Goal: Task Accomplishment & Management: Use online tool/utility

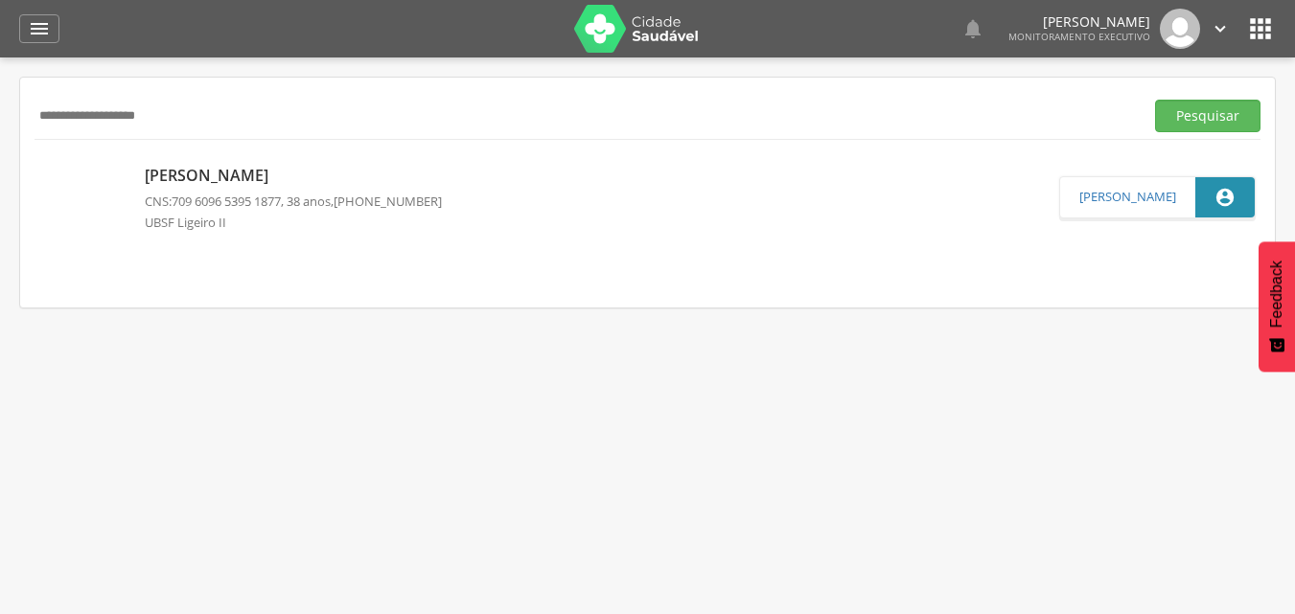
click at [1155, 100] on button "Pesquisar" at bounding box center [1207, 116] width 105 height 33
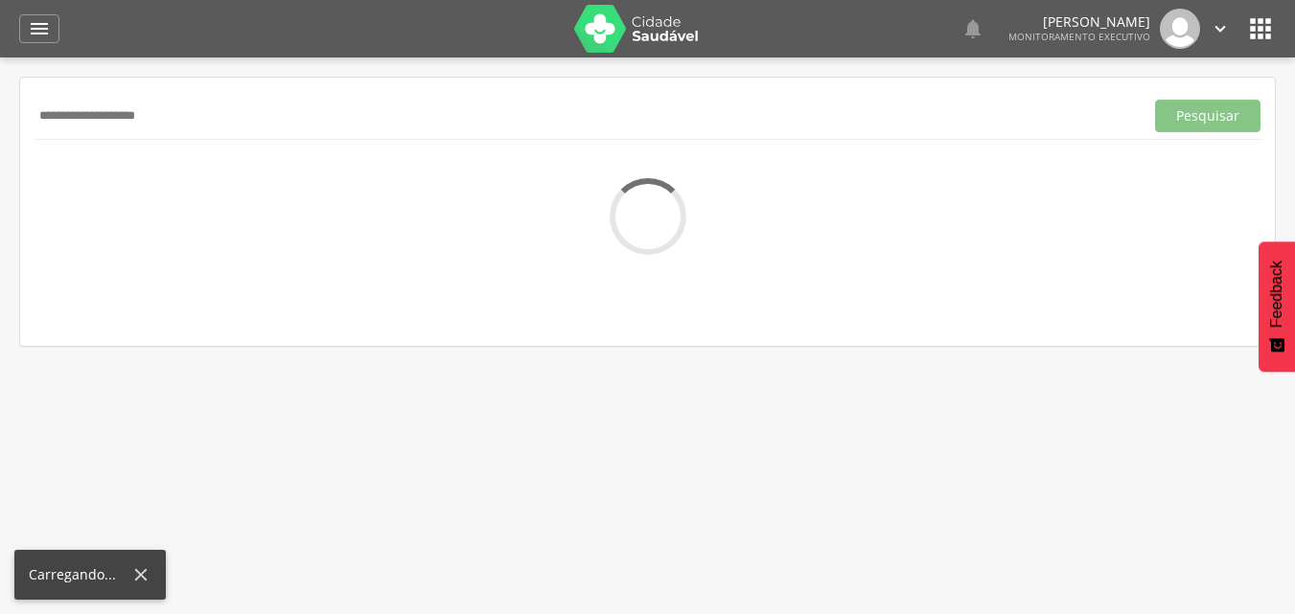
click at [1155, 100] on button "Pesquisar" at bounding box center [1207, 116] width 105 height 33
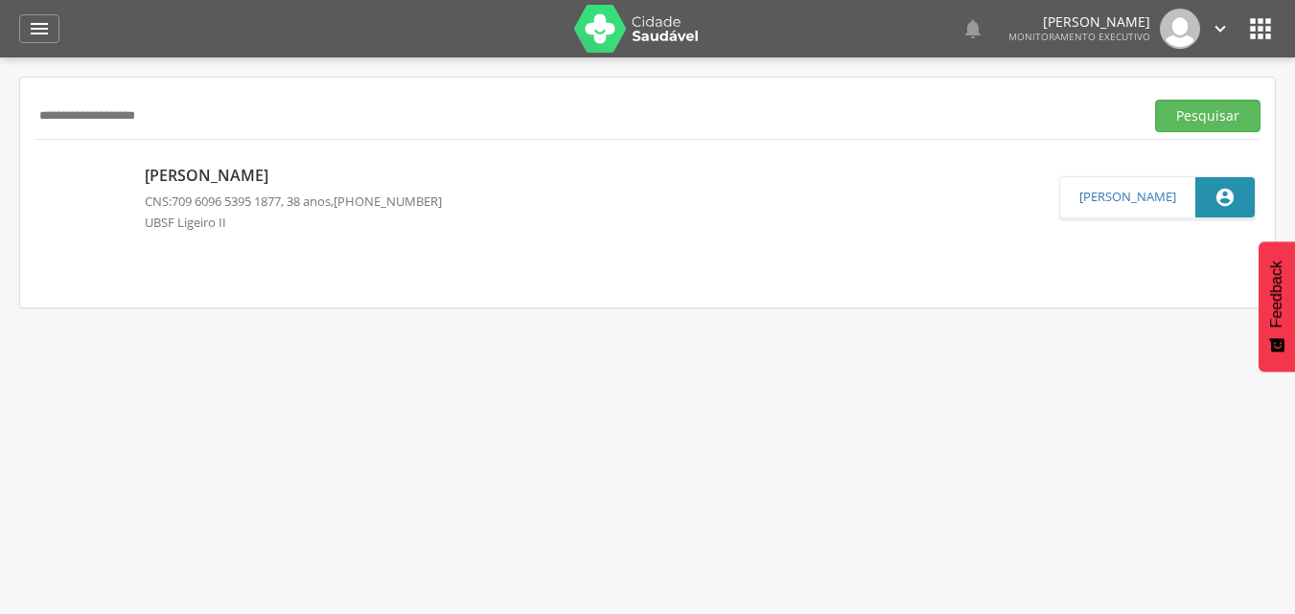
click at [1155, 100] on button "Pesquisar" at bounding box center [1207, 116] width 105 height 33
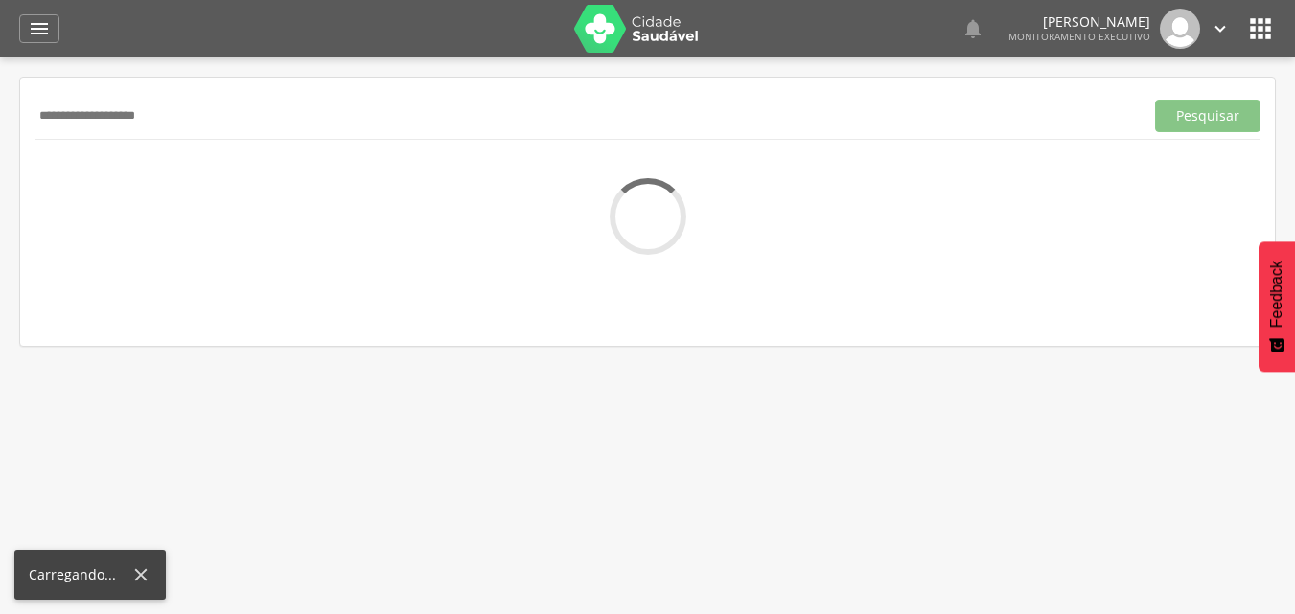
click at [1155, 100] on button "Pesquisar" at bounding box center [1207, 116] width 105 height 33
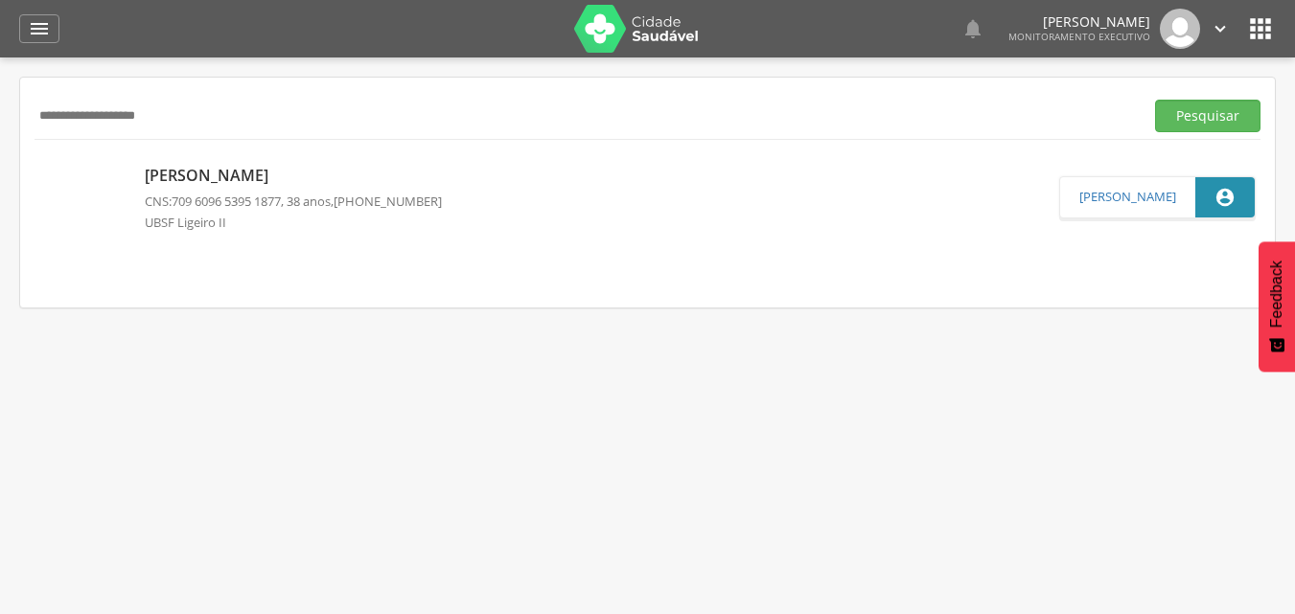
click at [1155, 100] on button "Pesquisar" at bounding box center [1207, 116] width 105 height 33
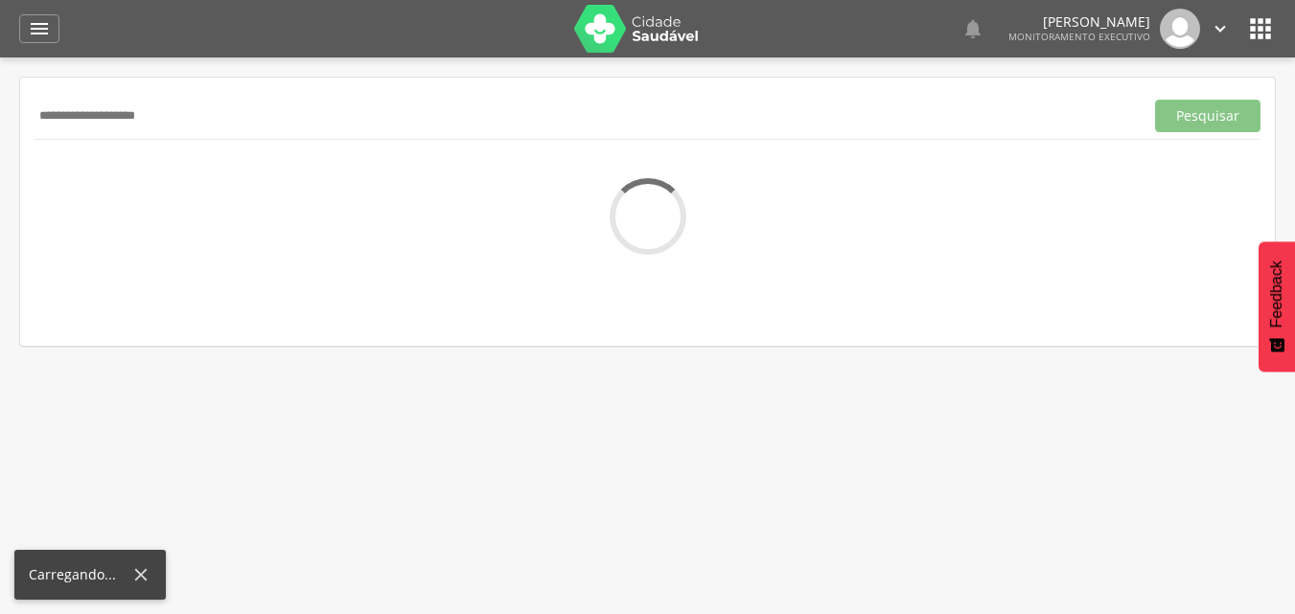
click at [1155, 100] on button "Pesquisar" at bounding box center [1207, 116] width 105 height 33
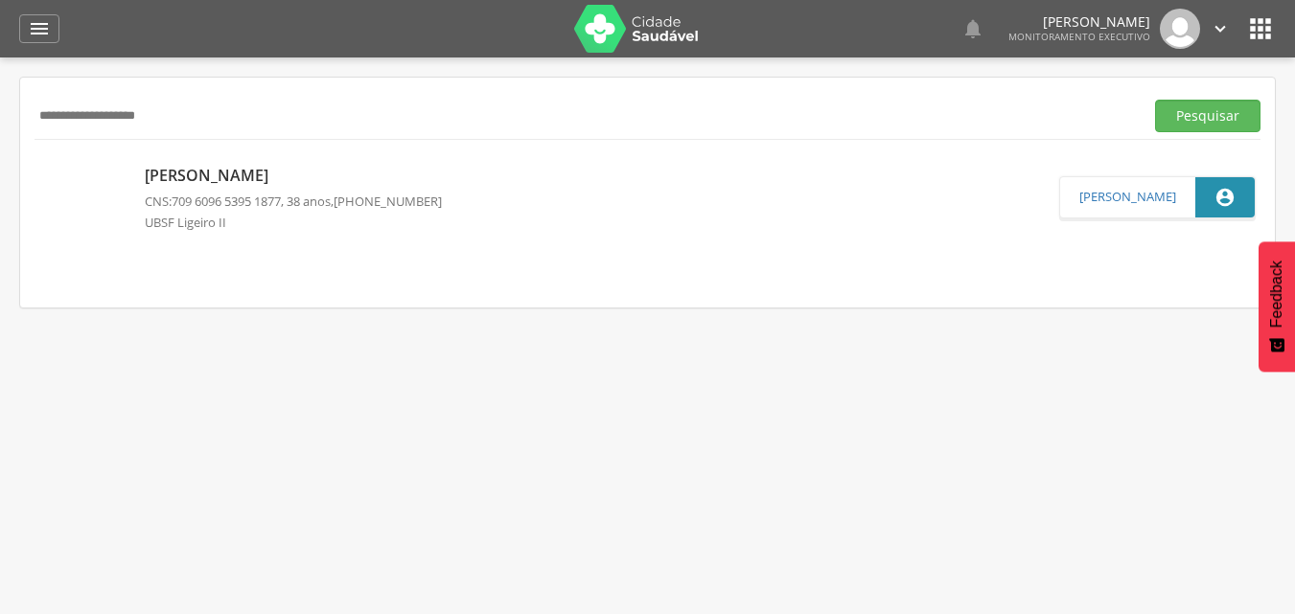
click at [1155, 100] on button "Pesquisar" at bounding box center [1207, 116] width 105 height 33
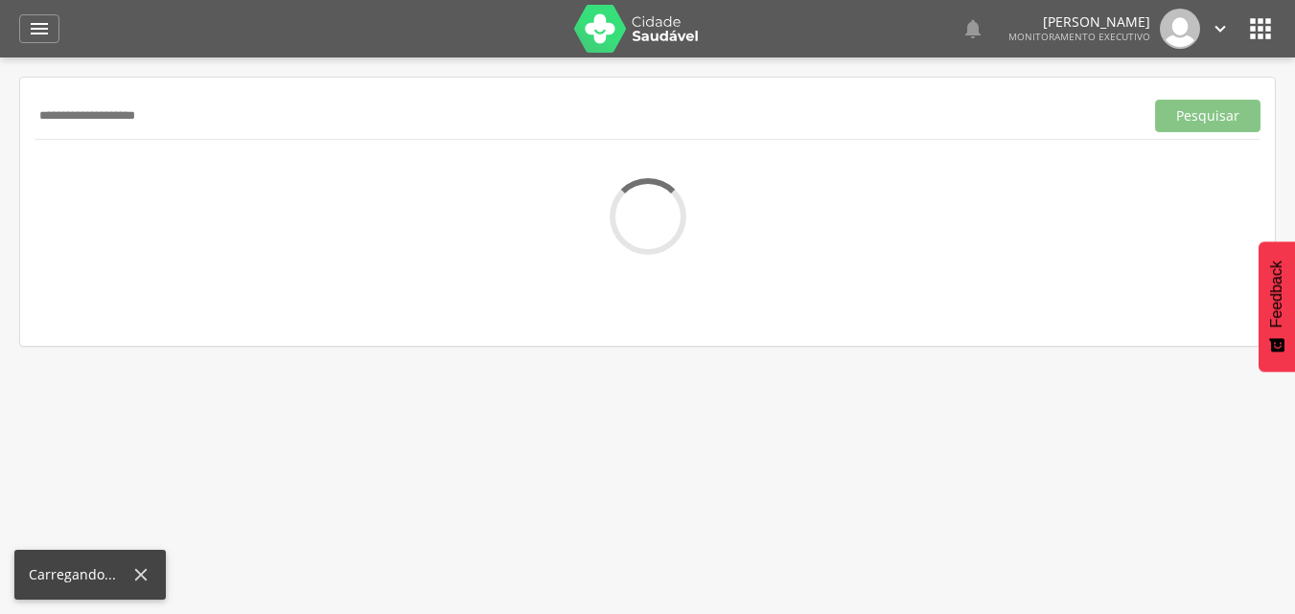
click at [1155, 100] on button "Pesquisar" at bounding box center [1207, 116] width 105 height 33
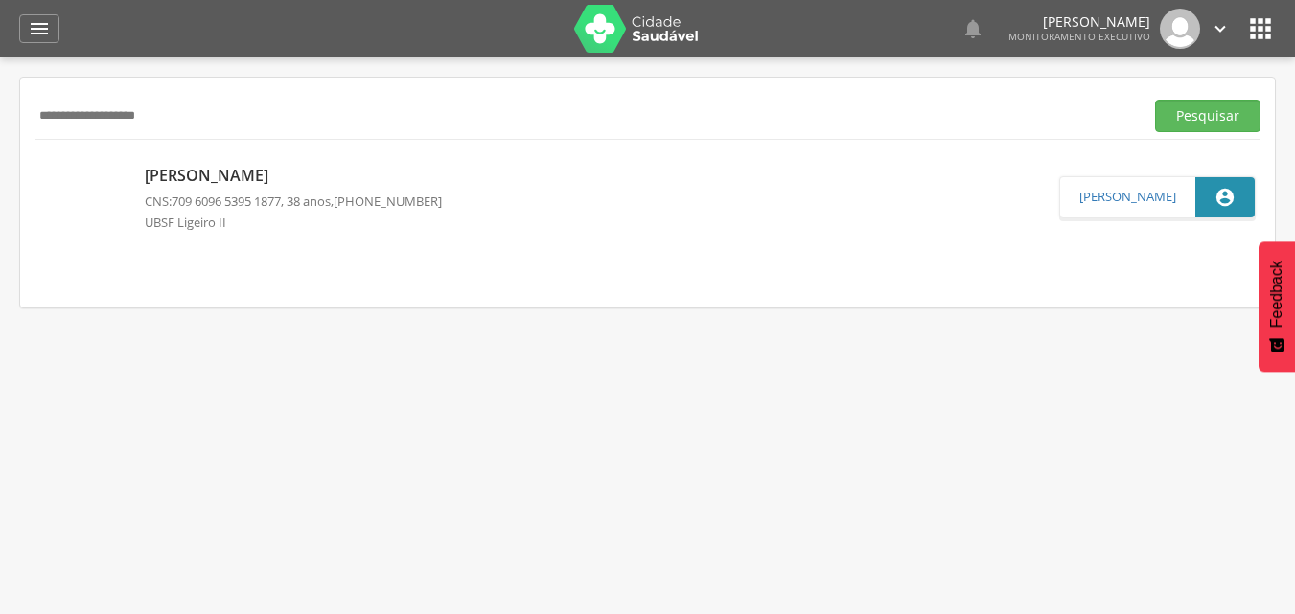
click at [1155, 100] on button "Pesquisar" at bounding box center [1207, 116] width 105 height 33
